Goal: Information Seeking & Learning: Learn about a topic

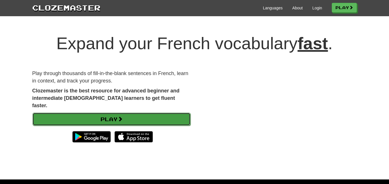
click at [114, 113] on link "Play" at bounding box center [111, 119] width 158 height 13
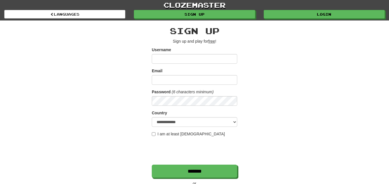
click at [198, 58] on input "Username" at bounding box center [194, 59] width 85 height 10
type input "****"
click at [182, 80] on input "Email" at bounding box center [194, 80] width 85 height 10
type input "**********"
click at [153, 132] on label "I am at least [DEMOGRAPHIC_DATA]" at bounding box center [188, 134] width 73 height 6
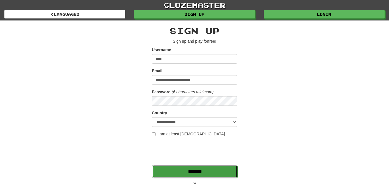
click at [223, 170] on input "*******" at bounding box center [194, 171] width 85 height 13
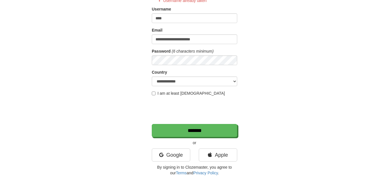
scroll to position [59, 0]
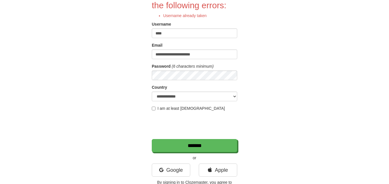
click at [184, 28] on input "****" at bounding box center [194, 33] width 85 height 10
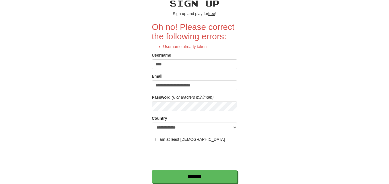
scroll to position [18, 0]
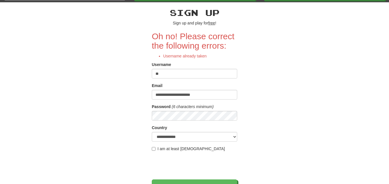
type input "*"
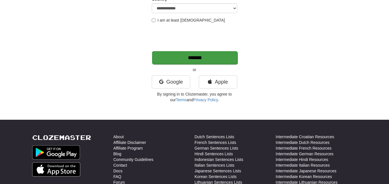
scroll to position [166, 0]
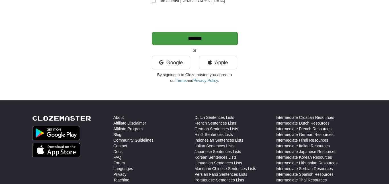
type input "**********"
click at [190, 40] on input "*******" at bounding box center [194, 38] width 85 height 13
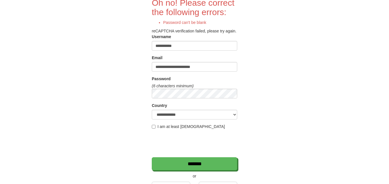
scroll to position [53, 0]
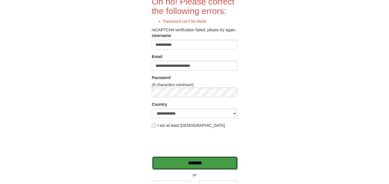
click at [192, 169] on input "*******" at bounding box center [194, 163] width 85 height 13
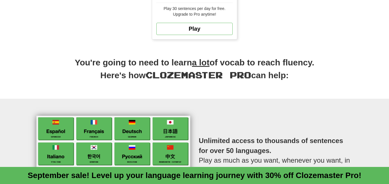
scroll to position [227, 0]
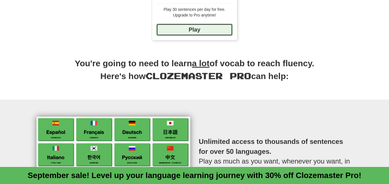
click at [206, 31] on link "Play" at bounding box center [194, 30] width 76 height 12
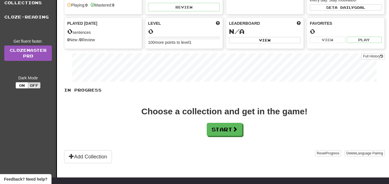
scroll to position [54, 0]
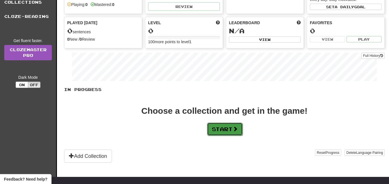
click at [223, 124] on button "Start" at bounding box center [225, 129] width 36 height 13
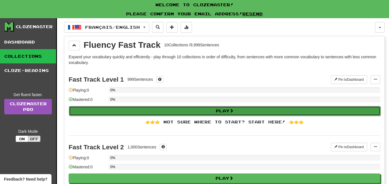
click at [221, 112] on button "Play" at bounding box center [224, 111] width 311 height 10
select select "**"
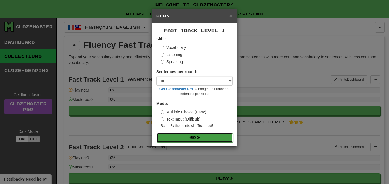
click at [204, 134] on button "Go" at bounding box center [195, 138] width 76 height 10
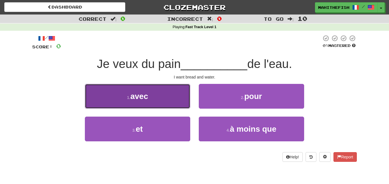
click at [162, 99] on button "1 . avec" at bounding box center [137, 96] width 105 height 25
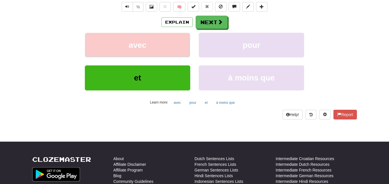
scroll to position [1, 0]
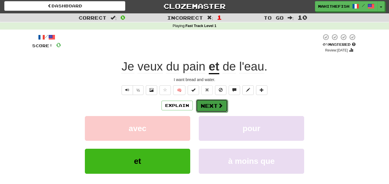
click at [219, 104] on span at bounding box center [220, 105] width 5 height 5
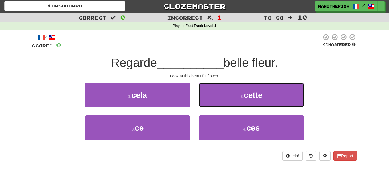
click at [219, 104] on button "2 . cette" at bounding box center [251, 95] width 105 height 25
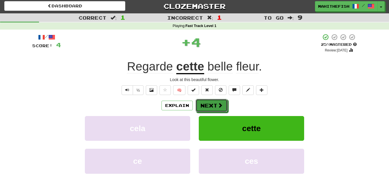
click at [219, 104] on span at bounding box center [219, 105] width 5 height 5
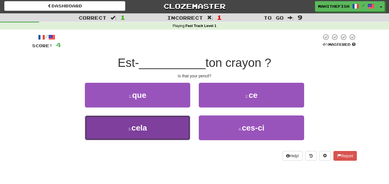
click at [167, 122] on button "3 . cela" at bounding box center [137, 128] width 105 height 25
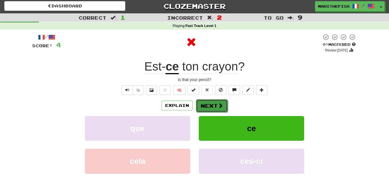
click at [208, 104] on button "Next" at bounding box center [212, 105] width 32 height 13
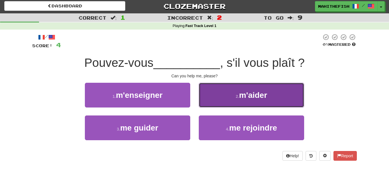
click at [223, 100] on button "2 . m'aider" at bounding box center [251, 95] width 105 height 25
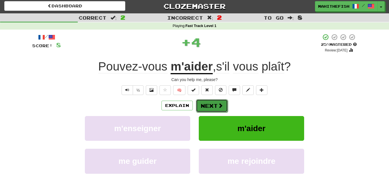
click at [210, 103] on button "Next" at bounding box center [212, 105] width 32 height 13
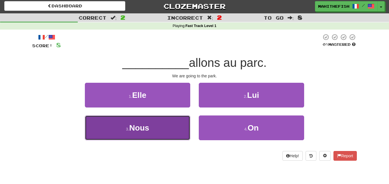
click at [175, 125] on button "3 . Nous" at bounding box center [137, 128] width 105 height 25
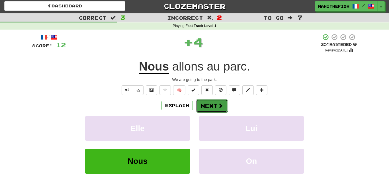
click at [201, 110] on button "Next" at bounding box center [212, 105] width 32 height 13
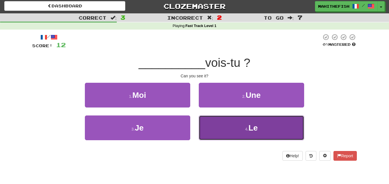
click at [207, 125] on button "4 . Le" at bounding box center [251, 128] width 105 height 25
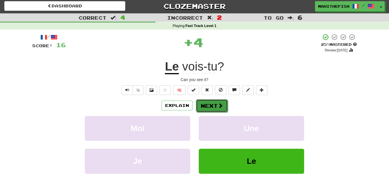
click at [217, 109] on button "Next" at bounding box center [212, 105] width 32 height 13
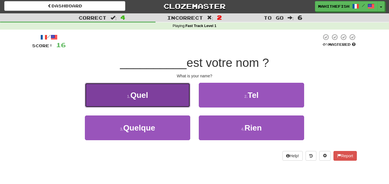
click at [167, 101] on button "1 . Quel" at bounding box center [137, 95] width 105 height 25
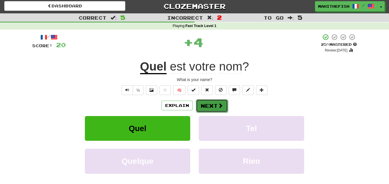
click at [209, 109] on button "Next" at bounding box center [212, 105] width 32 height 13
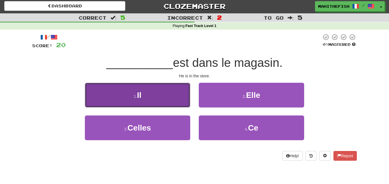
click at [110, 105] on button "1 . Il" at bounding box center [137, 95] width 105 height 25
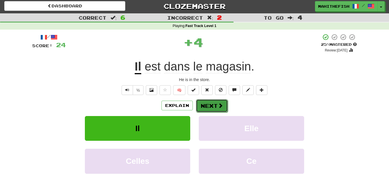
click at [206, 110] on button "Next" at bounding box center [212, 105] width 32 height 13
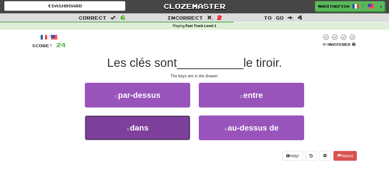
click at [175, 138] on button "3 . dans" at bounding box center [137, 128] width 105 height 25
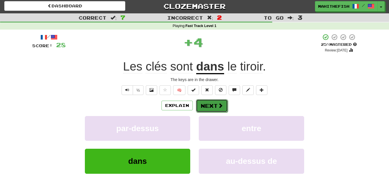
click at [212, 108] on button "Next" at bounding box center [212, 105] width 32 height 13
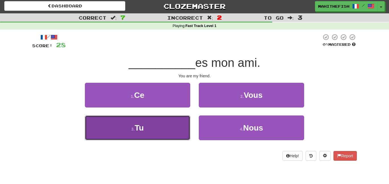
click at [168, 137] on button "3 . Tu" at bounding box center [137, 128] width 105 height 25
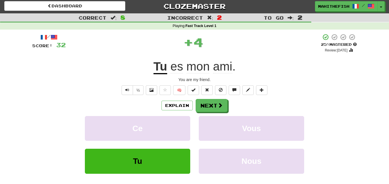
click at [208, 98] on div "/ Score: 32 + 4 25 % Mastered Review: 2025-09-18 Tu es mon ami . You are my fri…" at bounding box center [194, 118] width 325 height 169
click at [206, 106] on button "Next" at bounding box center [212, 105] width 32 height 13
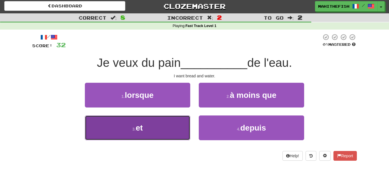
click at [171, 130] on button "3 . et" at bounding box center [137, 128] width 105 height 25
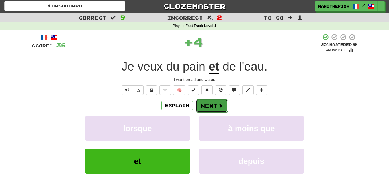
click at [217, 108] on button "Next" at bounding box center [212, 105] width 32 height 13
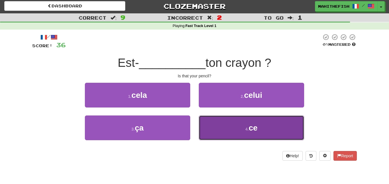
click at [261, 137] on button "4 . ce" at bounding box center [251, 128] width 105 height 25
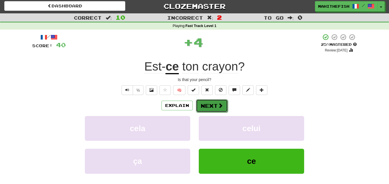
click at [202, 99] on button "Next" at bounding box center [212, 105] width 32 height 13
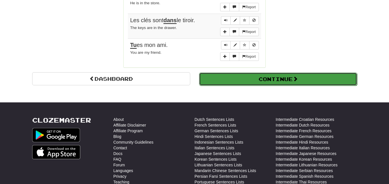
click at [237, 82] on button "Continue" at bounding box center [278, 79] width 158 height 13
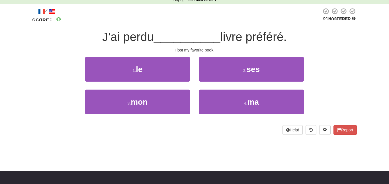
scroll to position [0, 0]
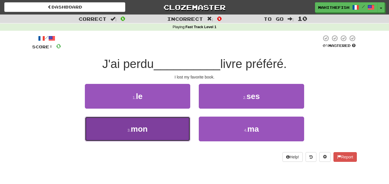
click at [179, 132] on button "3 . mon" at bounding box center [137, 129] width 105 height 25
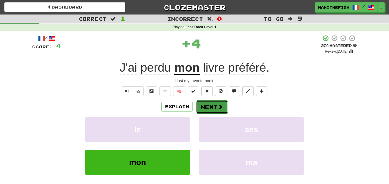
click at [219, 106] on span at bounding box center [220, 106] width 5 height 5
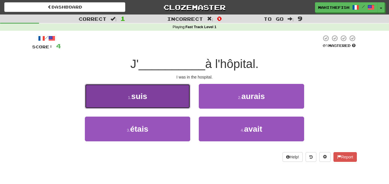
click at [184, 103] on button "1 . suis" at bounding box center [137, 96] width 105 height 25
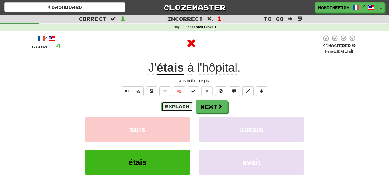
click at [178, 104] on button "Explain" at bounding box center [176, 107] width 31 height 10
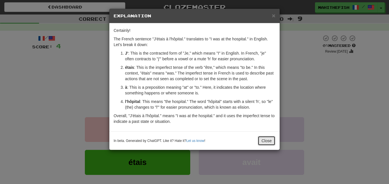
click at [265, 141] on button "Close" at bounding box center [267, 141] width 18 height 10
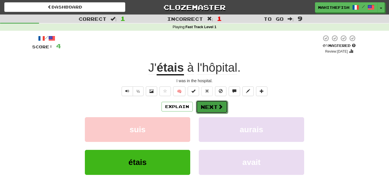
click at [220, 104] on span at bounding box center [220, 106] width 5 height 5
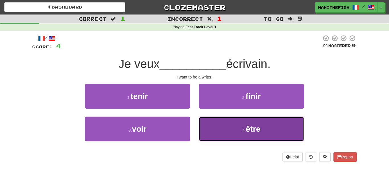
click at [221, 134] on button "4 . être" at bounding box center [251, 129] width 105 height 25
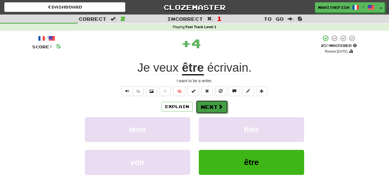
click at [208, 111] on button "Next" at bounding box center [212, 106] width 32 height 13
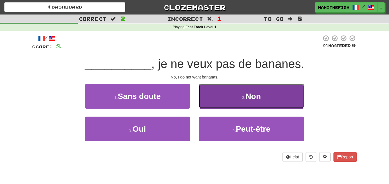
click at [223, 103] on button "2 . Non" at bounding box center [251, 96] width 105 height 25
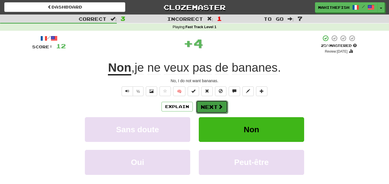
click at [216, 112] on button "Next" at bounding box center [212, 106] width 32 height 13
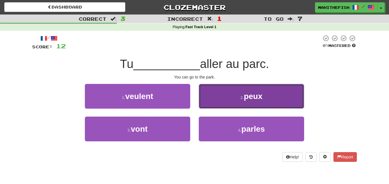
click at [247, 101] on span "peux" at bounding box center [253, 96] width 19 height 9
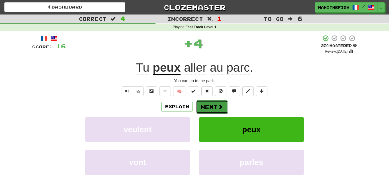
click at [212, 104] on button "Next" at bounding box center [212, 106] width 32 height 13
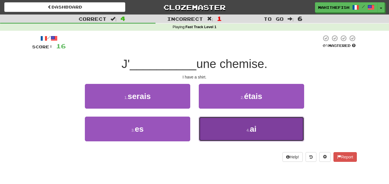
click at [228, 123] on button "4 . ai" at bounding box center [251, 129] width 105 height 25
